Goal: Transaction & Acquisition: Book appointment/travel/reservation

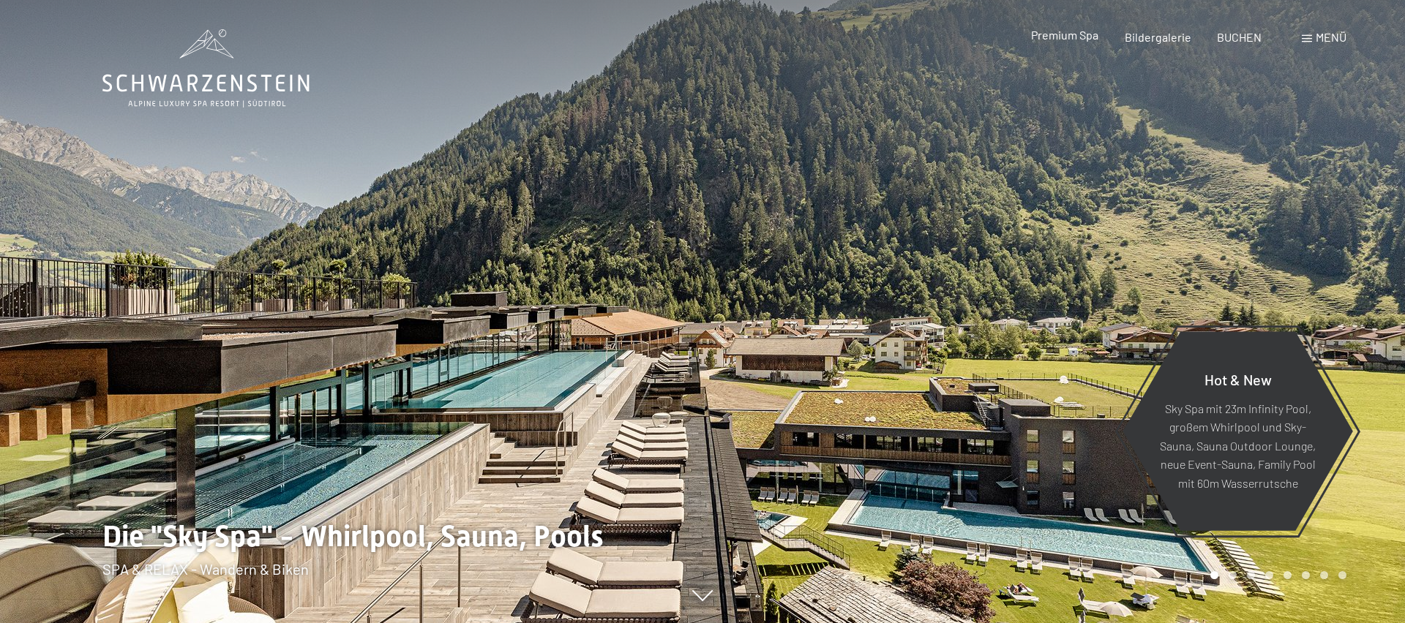
click at [1075, 39] on span "Premium Spa" at bounding box center [1064, 35] width 67 height 14
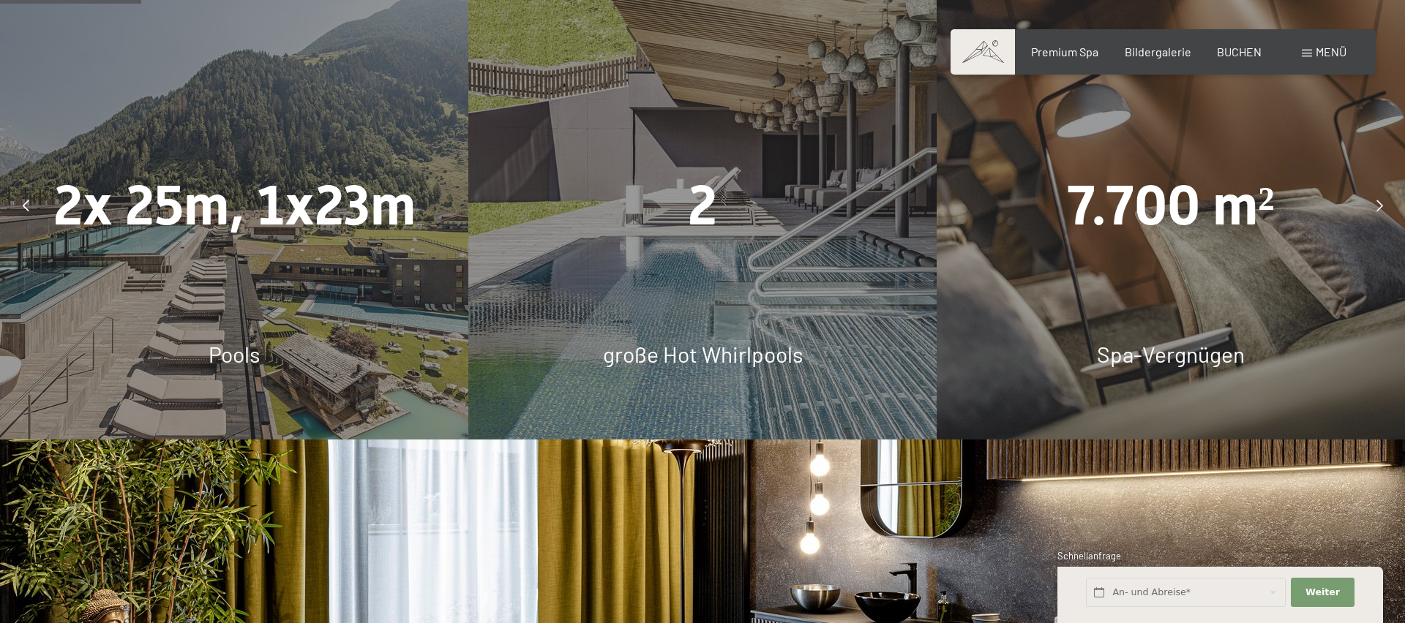
scroll to position [1081, 0]
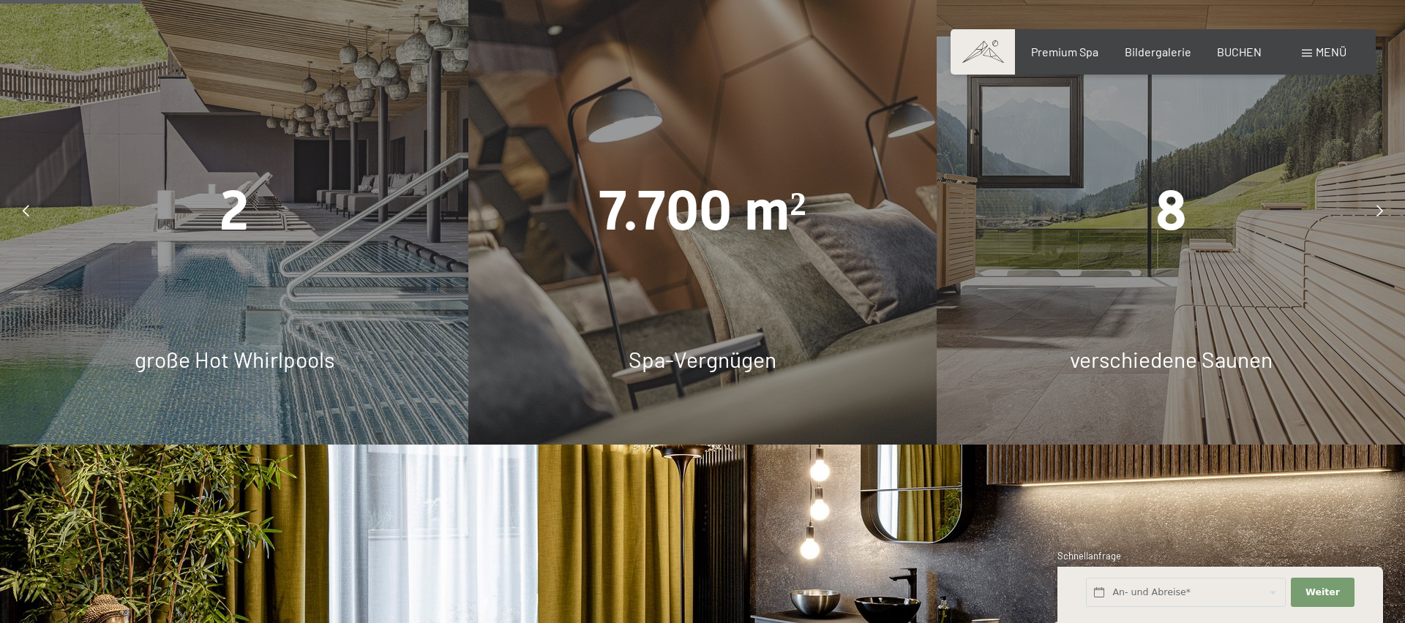
click at [1377, 206] on icon at bounding box center [1379, 211] width 7 height 12
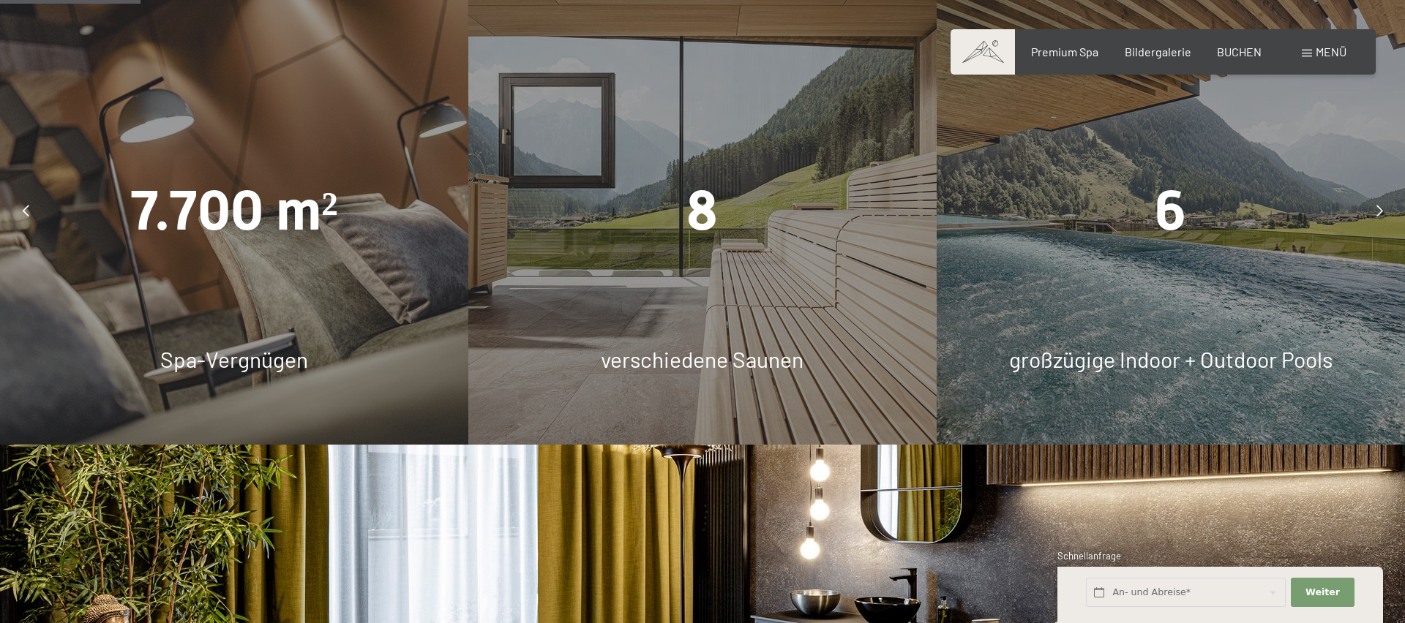
click at [1380, 206] on icon at bounding box center [1379, 211] width 7 height 12
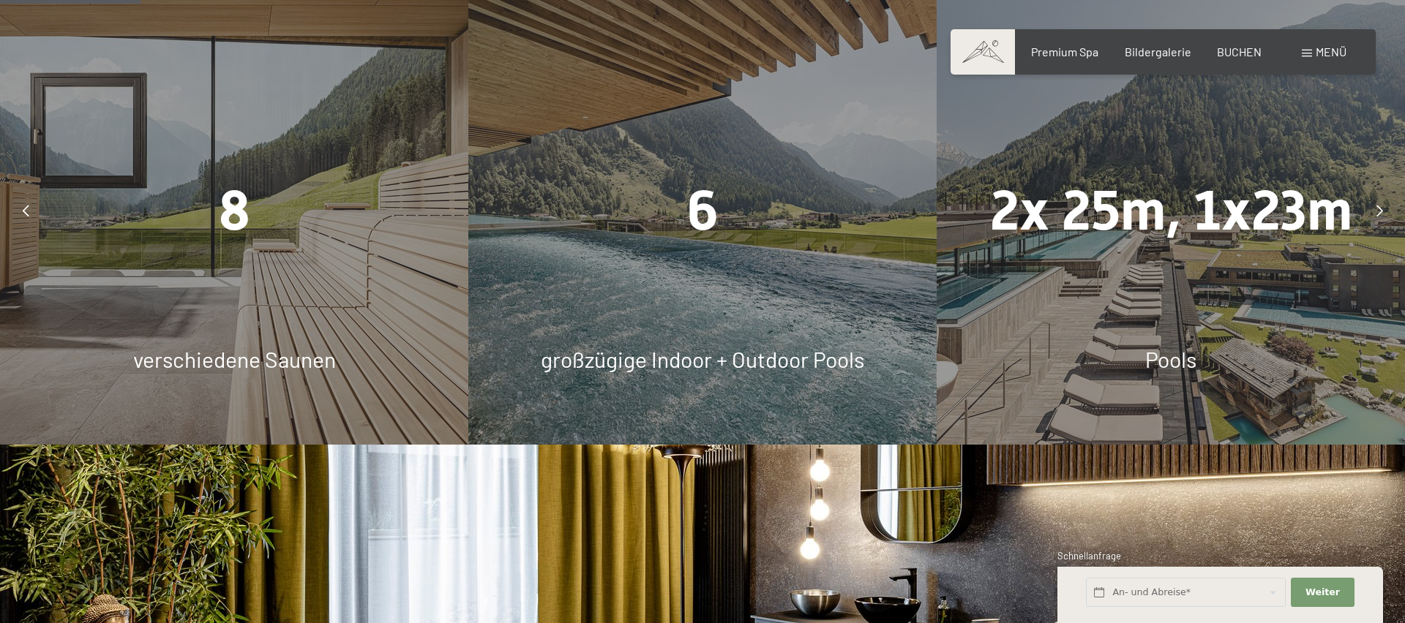
click at [1378, 208] on icon at bounding box center [1379, 211] width 7 height 12
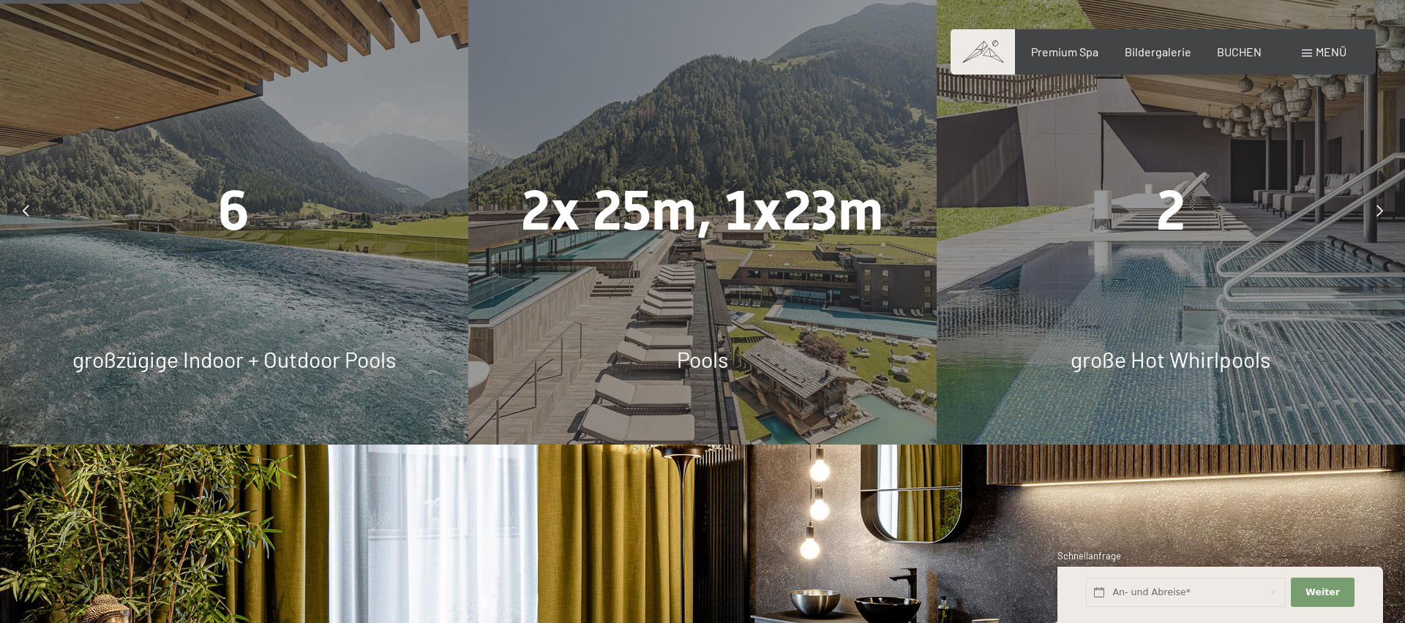
click at [1378, 208] on icon at bounding box center [1379, 211] width 7 height 12
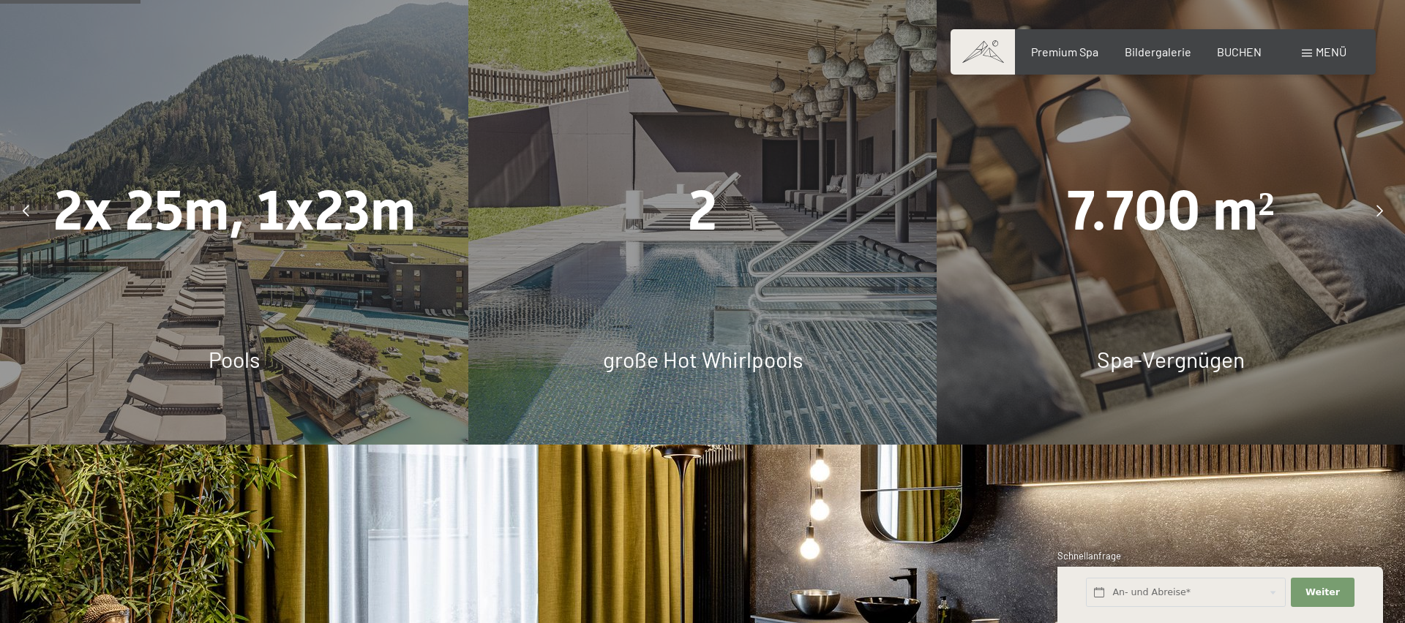
click at [1378, 208] on icon at bounding box center [1379, 211] width 7 height 12
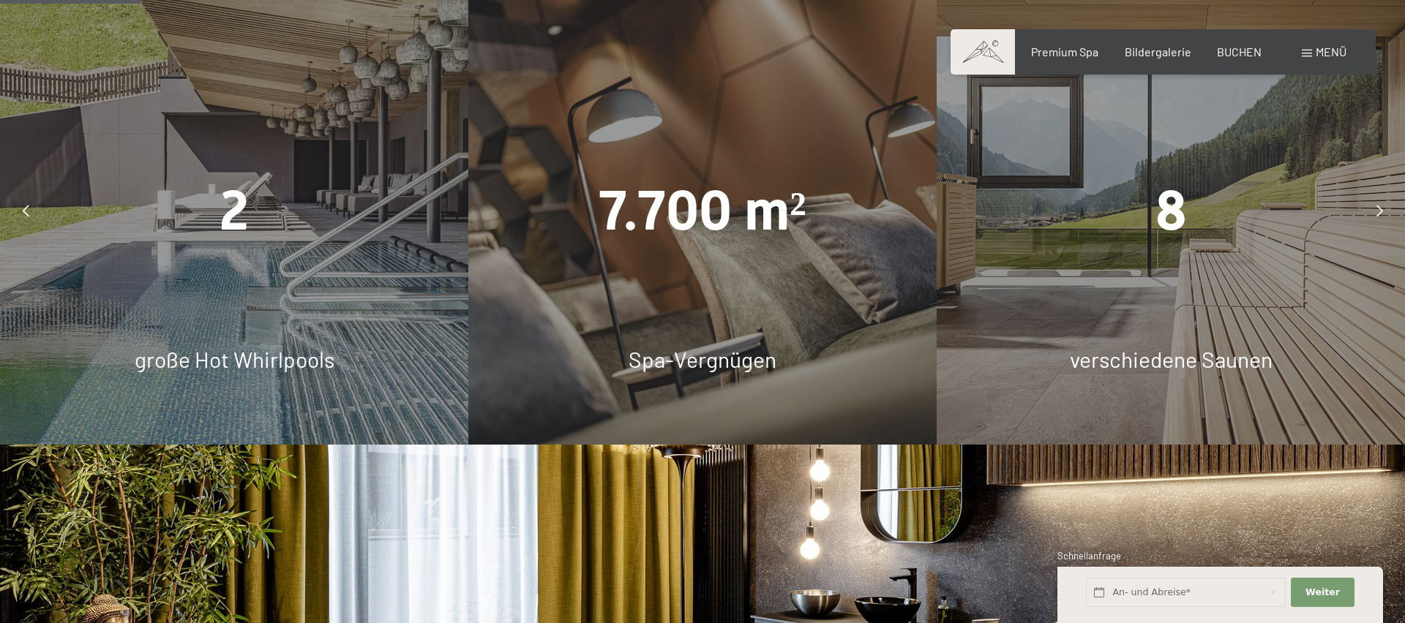
click at [1378, 208] on icon at bounding box center [1379, 211] width 7 height 12
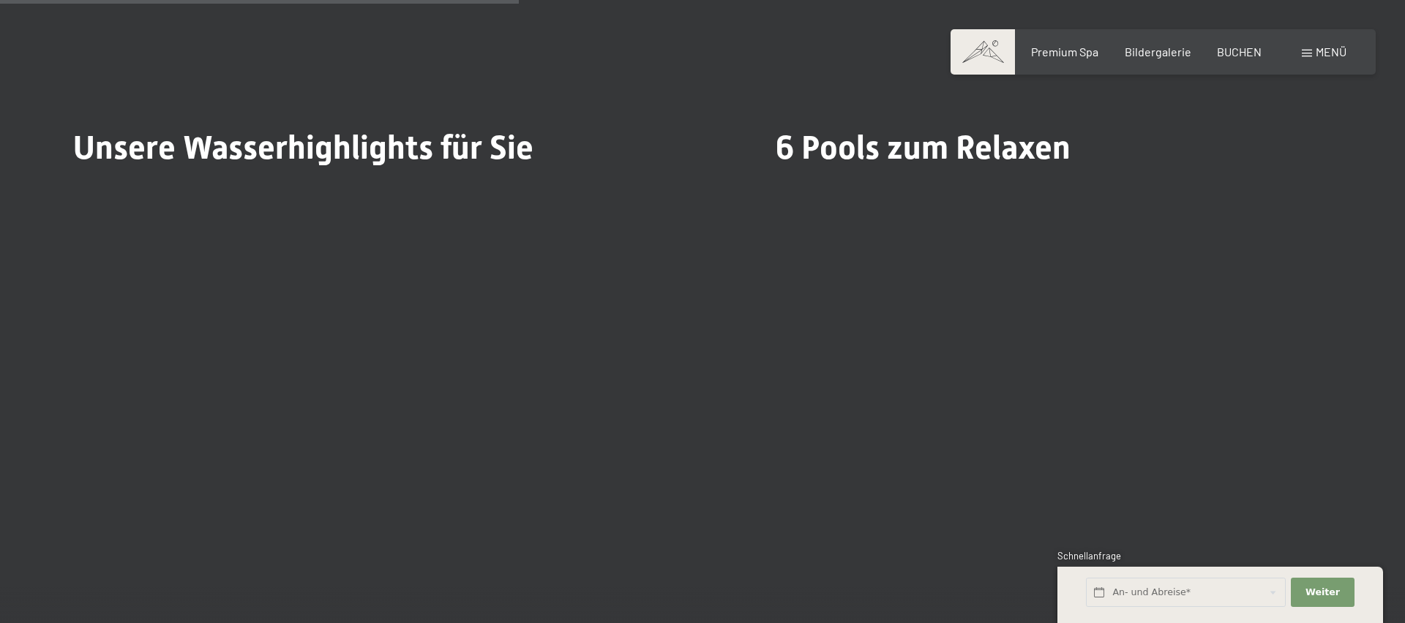
scroll to position [3954, 0]
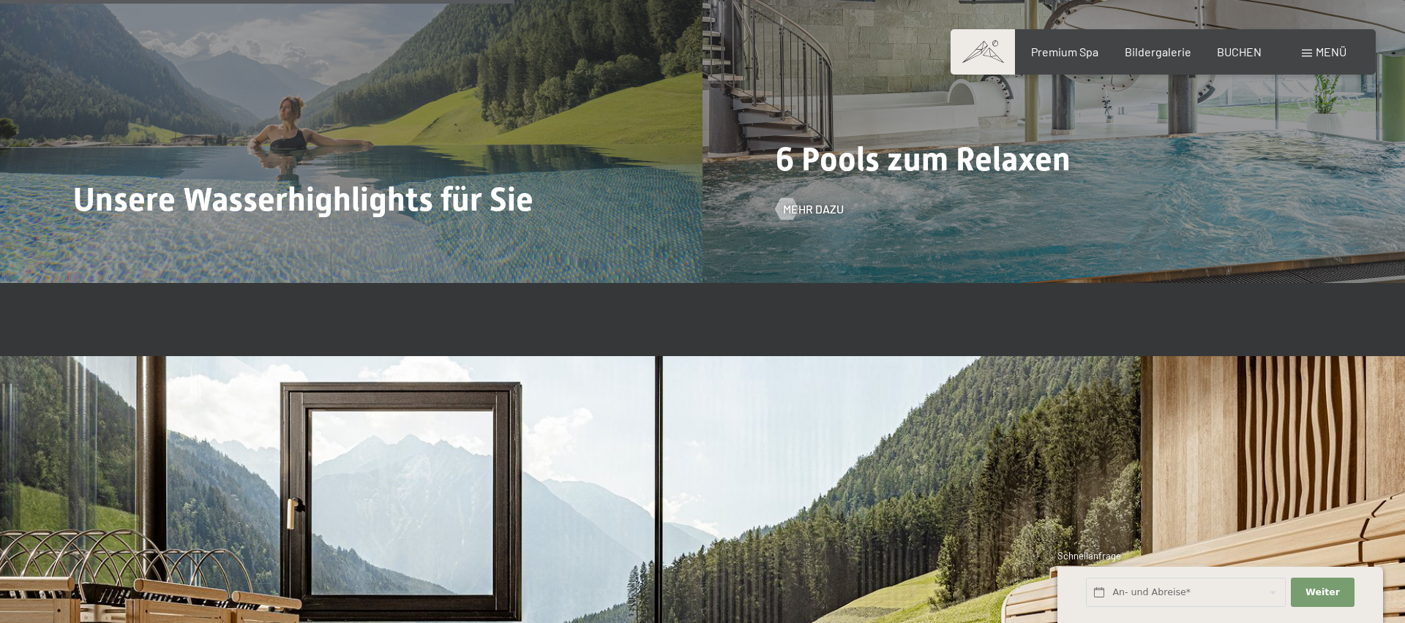
click at [848, 204] on div "6 Pools zum Relaxen Mehr dazu" at bounding box center [1053, 19] width 702 height 527
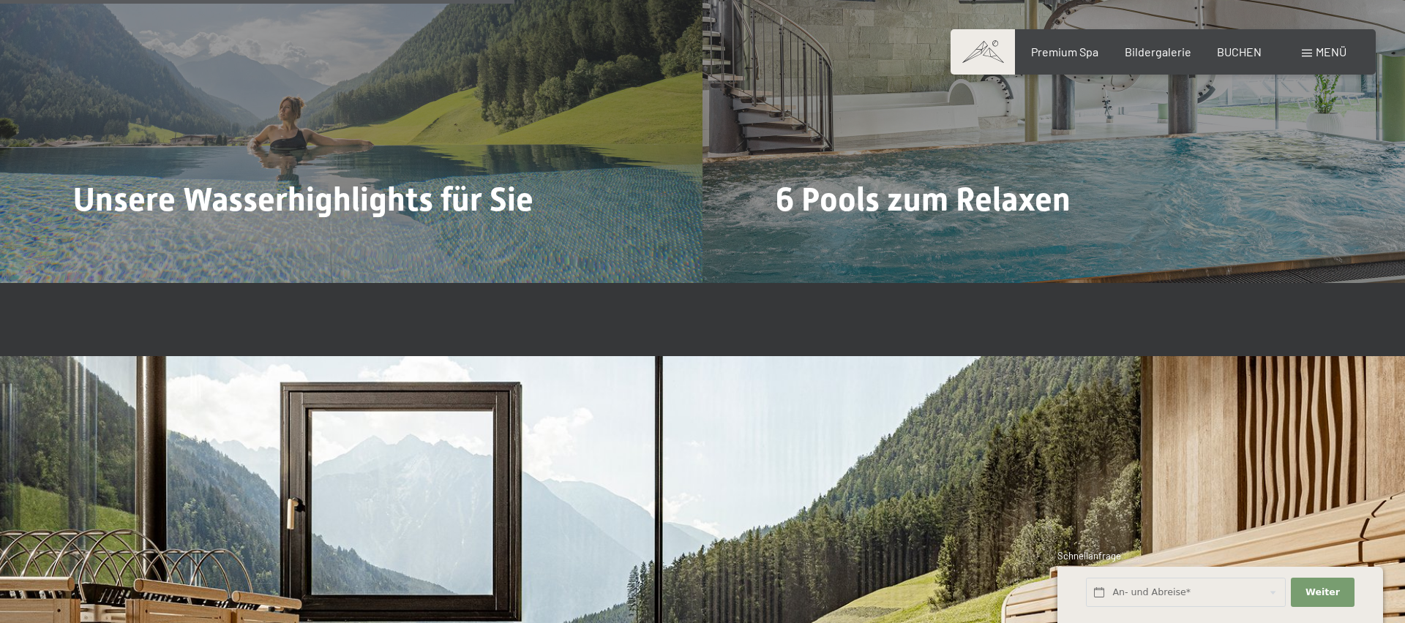
drag, startPoint x: 803, startPoint y: 203, endPoint x: 819, endPoint y: 206, distance: 16.2
click at [804, 241] on span "Mehr dazu" at bounding box center [813, 249] width 61 height 16
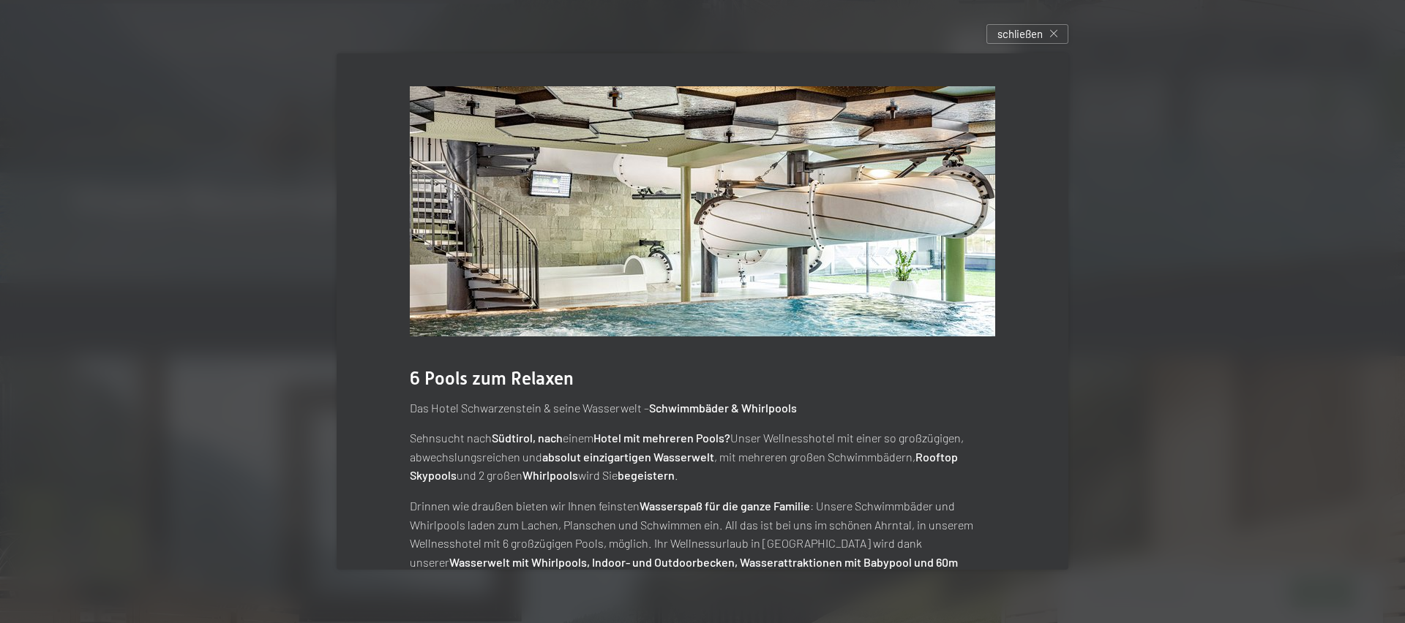
scroll to position [53, 0]
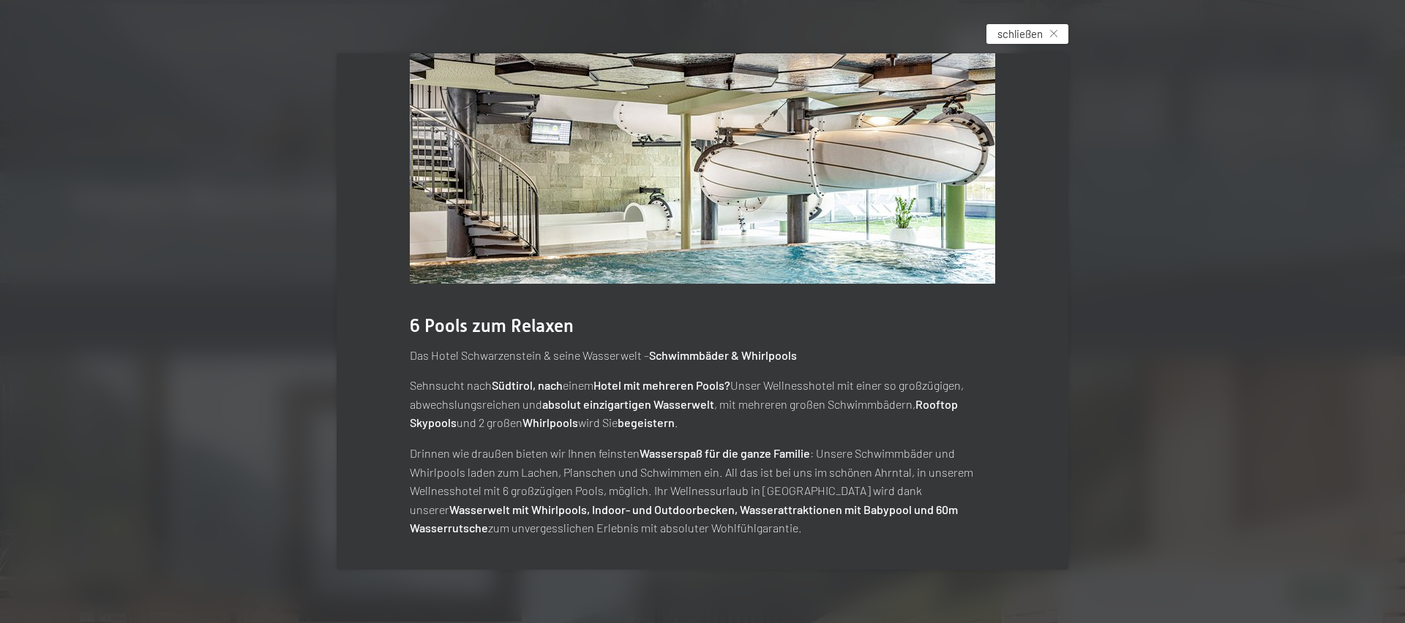
click at [1026, 30] on span "schließen" at bounding box center [1019, 33] width 45 height 15
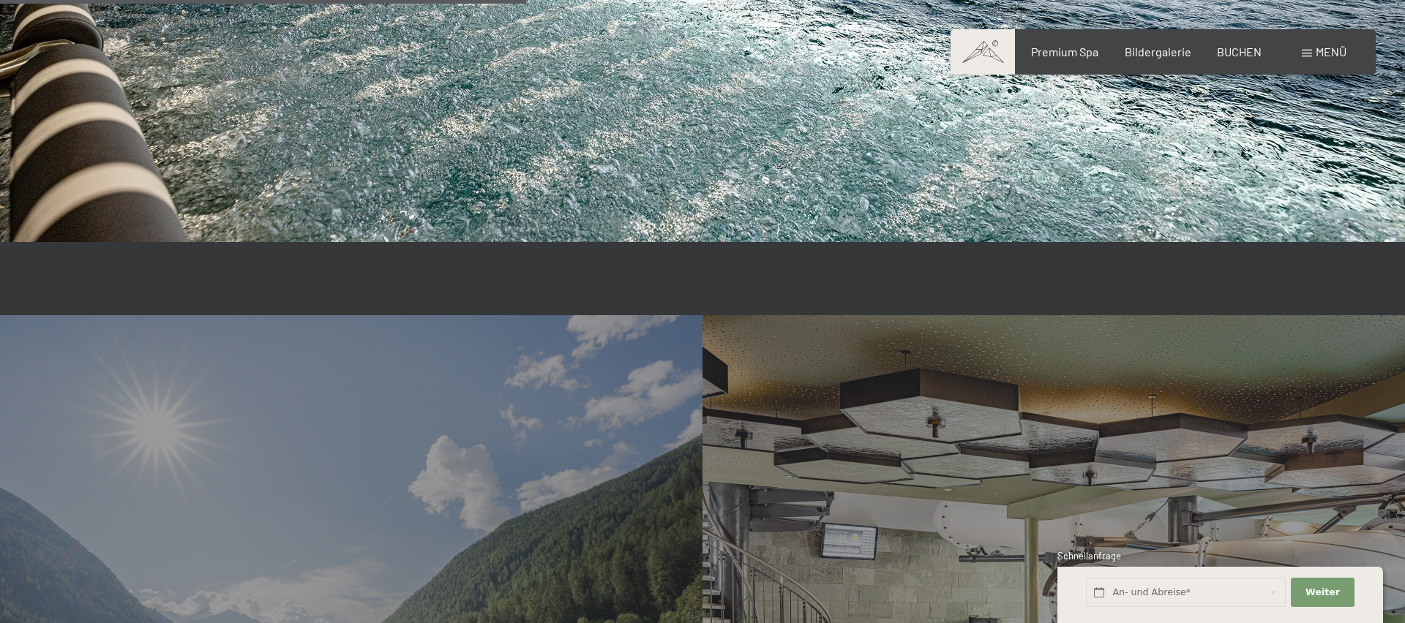
scroll to position [2642, 0]
